Goal: Find specific page/section: Find specific page/section

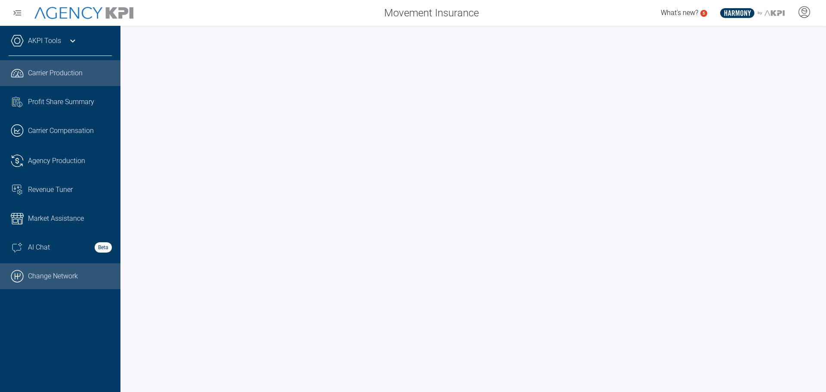
click at [50, 278] on link ".cls-1{fill:none;stroke:#000;stroke-linecap:round;stroke-linejoin:round;stroke-…" at bounding box center [60, 276] width 120 height 26
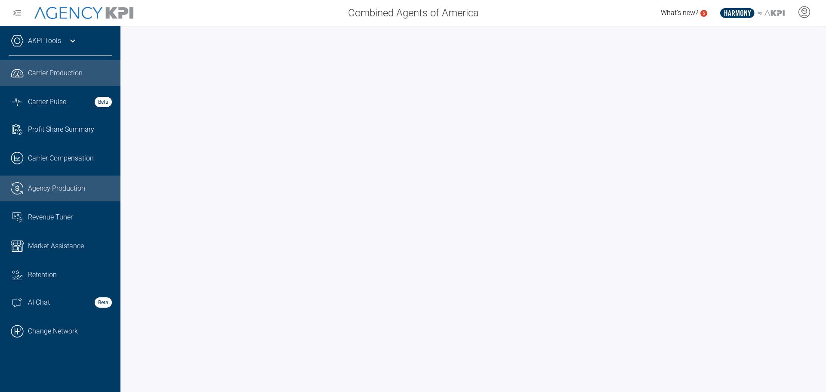
click at [55, 185] on span "Agency Production" at bounding box center [56, 188] width 57 height 10
click at [56, 183] on span "Agency Production" at bounding box center [56, 188] width 57 height 10
click at [52, 185] on span "Agency Production" at bounding box center [56, 188] width 57 height 10
click at [55, 188] on span "Agency Production" at bounding box center [56, 188] width 57 height 10
